Goal: Communication & Community: Participate in discussion

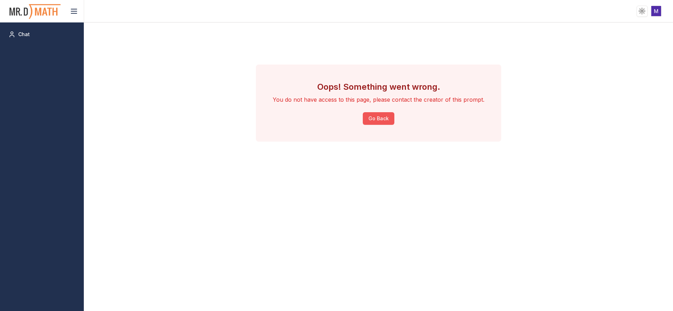
click at [389, 119] on button "Go Back" at bounding box center [379, 118] width 32 height 13
